Goal: Task Accomplishment & Management: Use online tool/utility

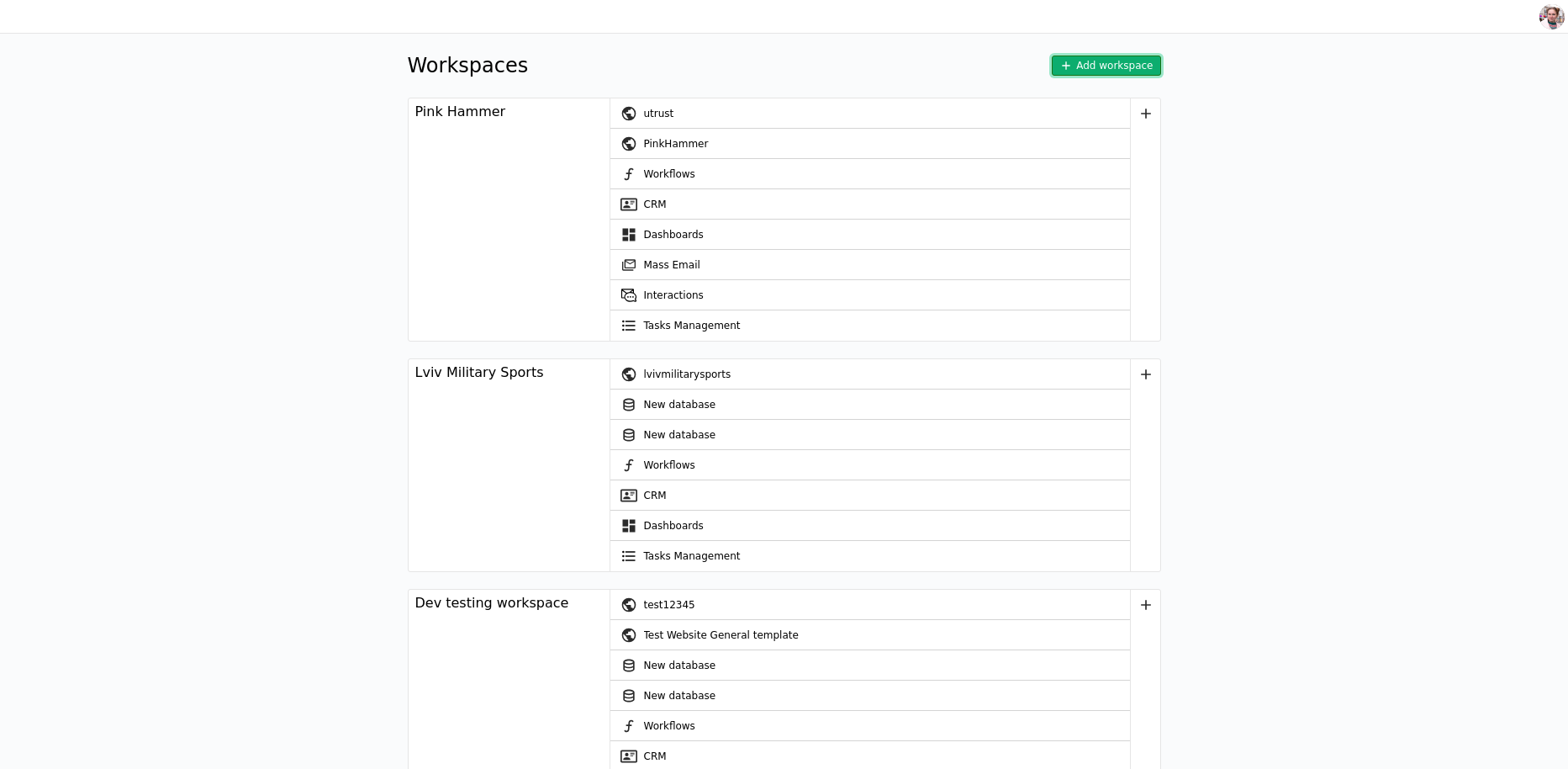
click at [1120, 67] on button "Add workspace" at bounding box center [1106, 66] width 108 height 20
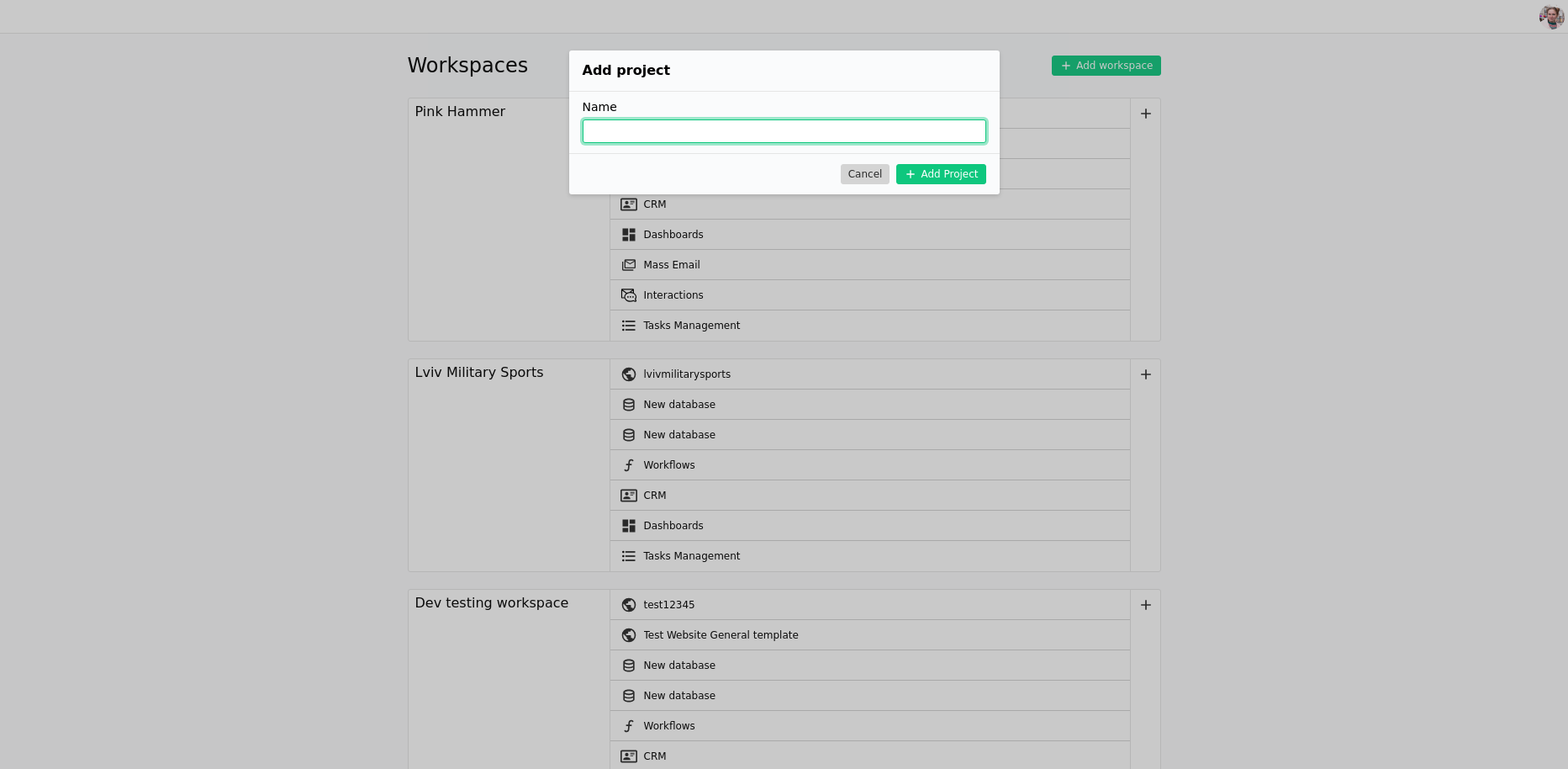
click at [805, 132] on input "Add Project" at bounding box center [785, 131] width 404 height 24
type input "Hosaro"
click at [910, 177] on icon "Add Project" at bounding box center [910, 174] width 14 height 14
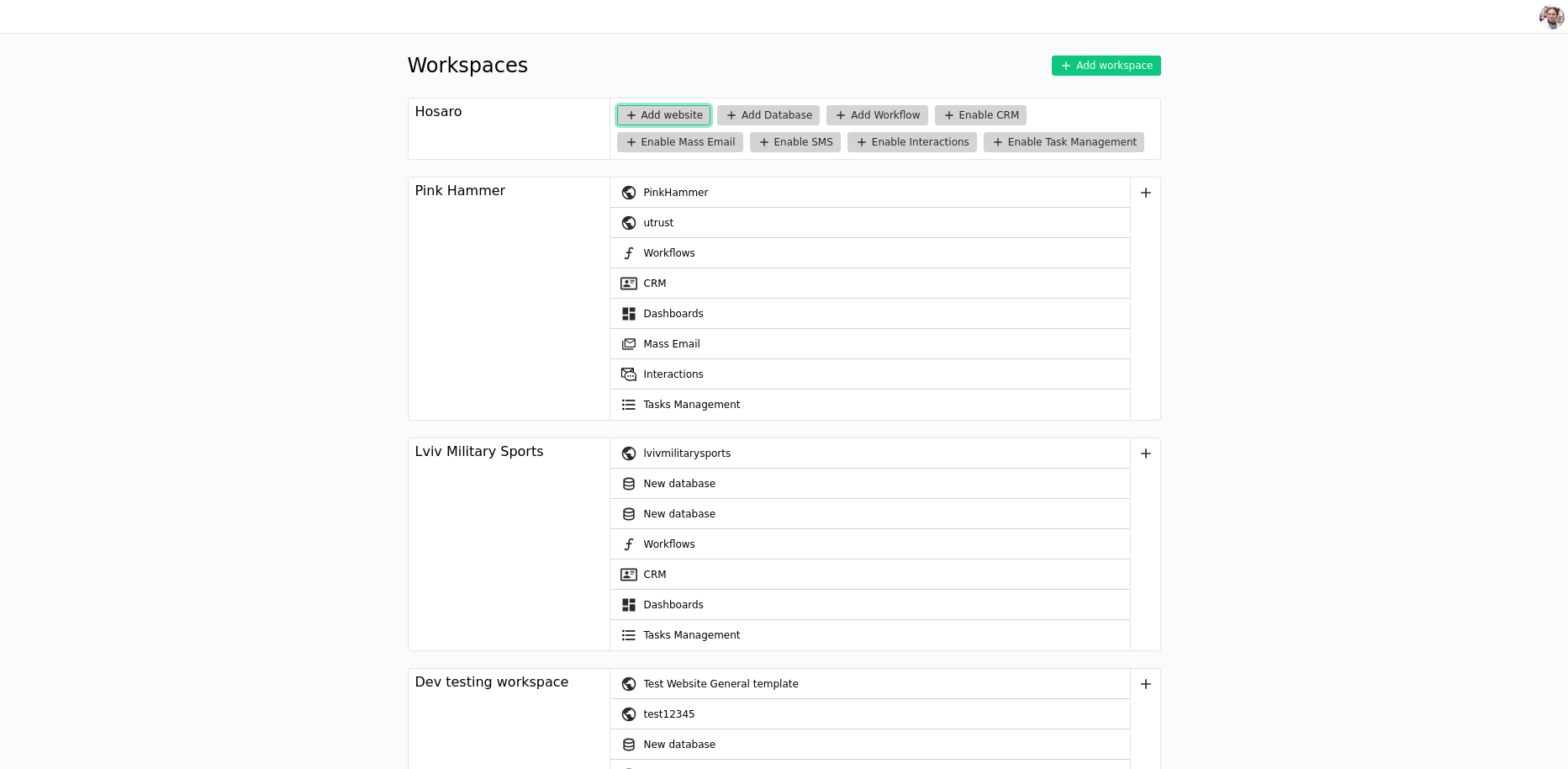
click at [672, 113] on button "Add website" at bounding box center [665, 116] width 95 height 20
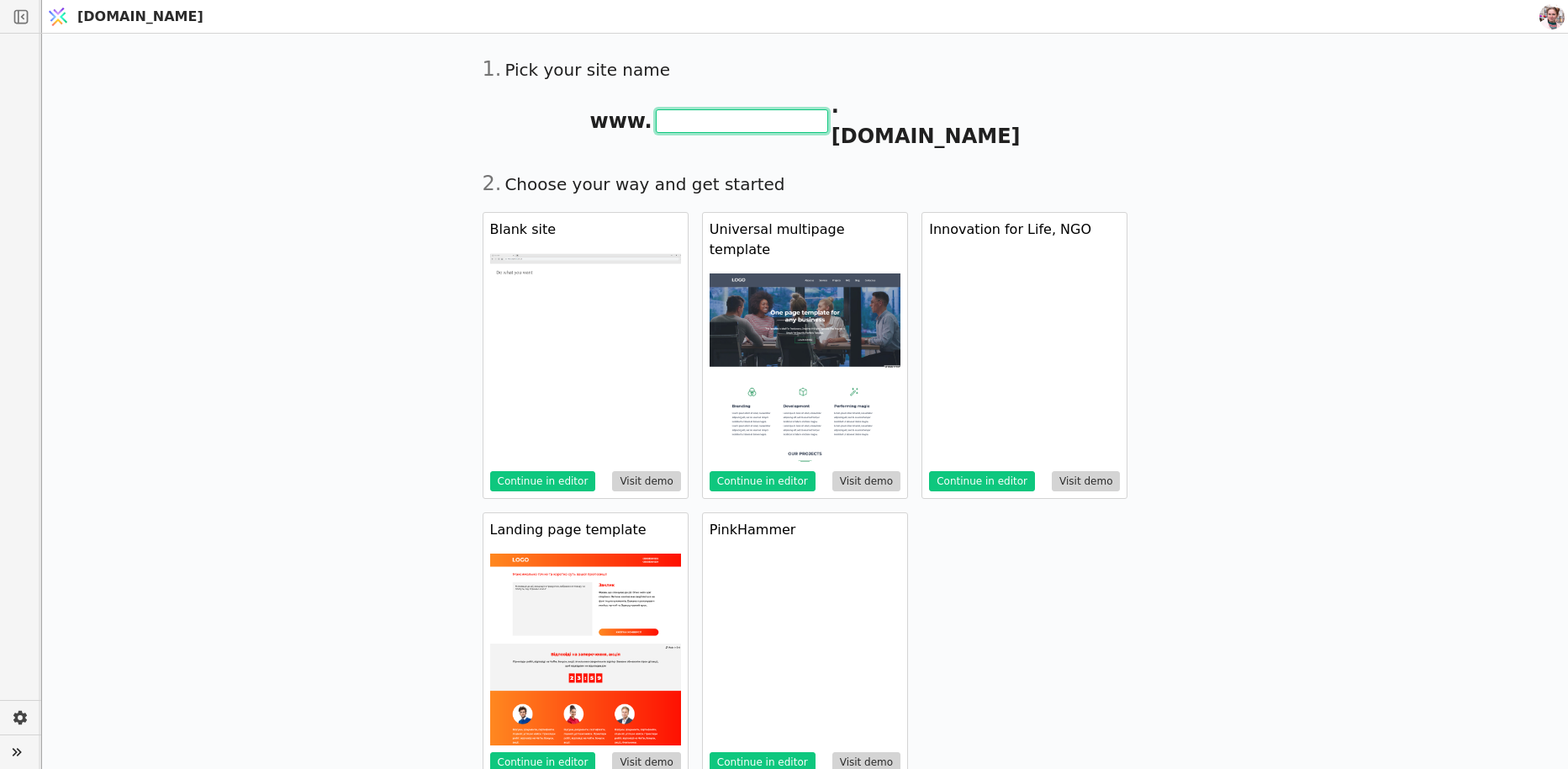
click at [688, 116] on input "text" at bounding box center [742, 121] width 173 height 24
type input "hosaro"
